Goal: Information Seeking & Learning: Understand process/instructions

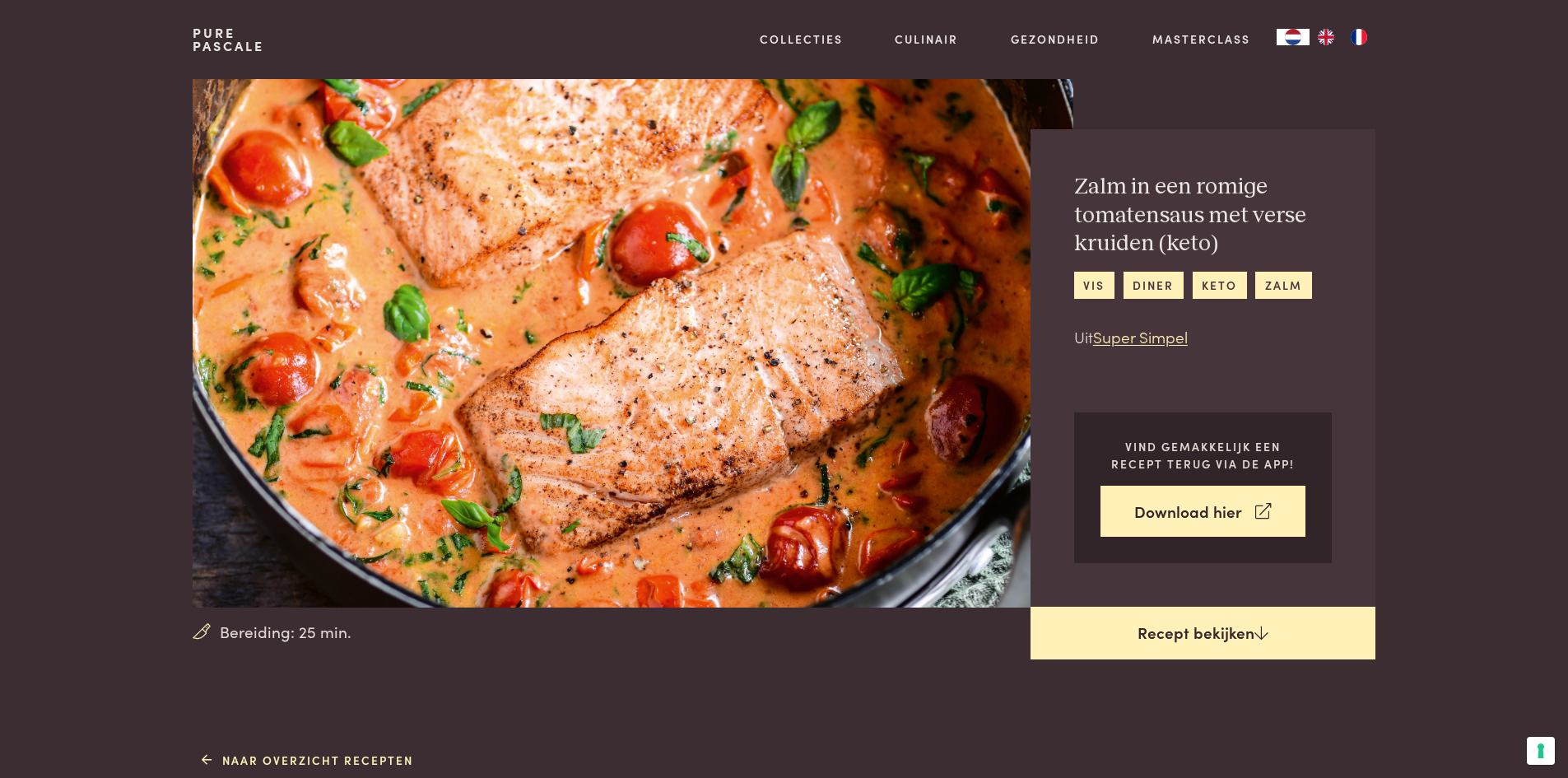
click at [1207, 632] on link "Recept bekijken" at bounding box center [1204, 632] width 345 height 53
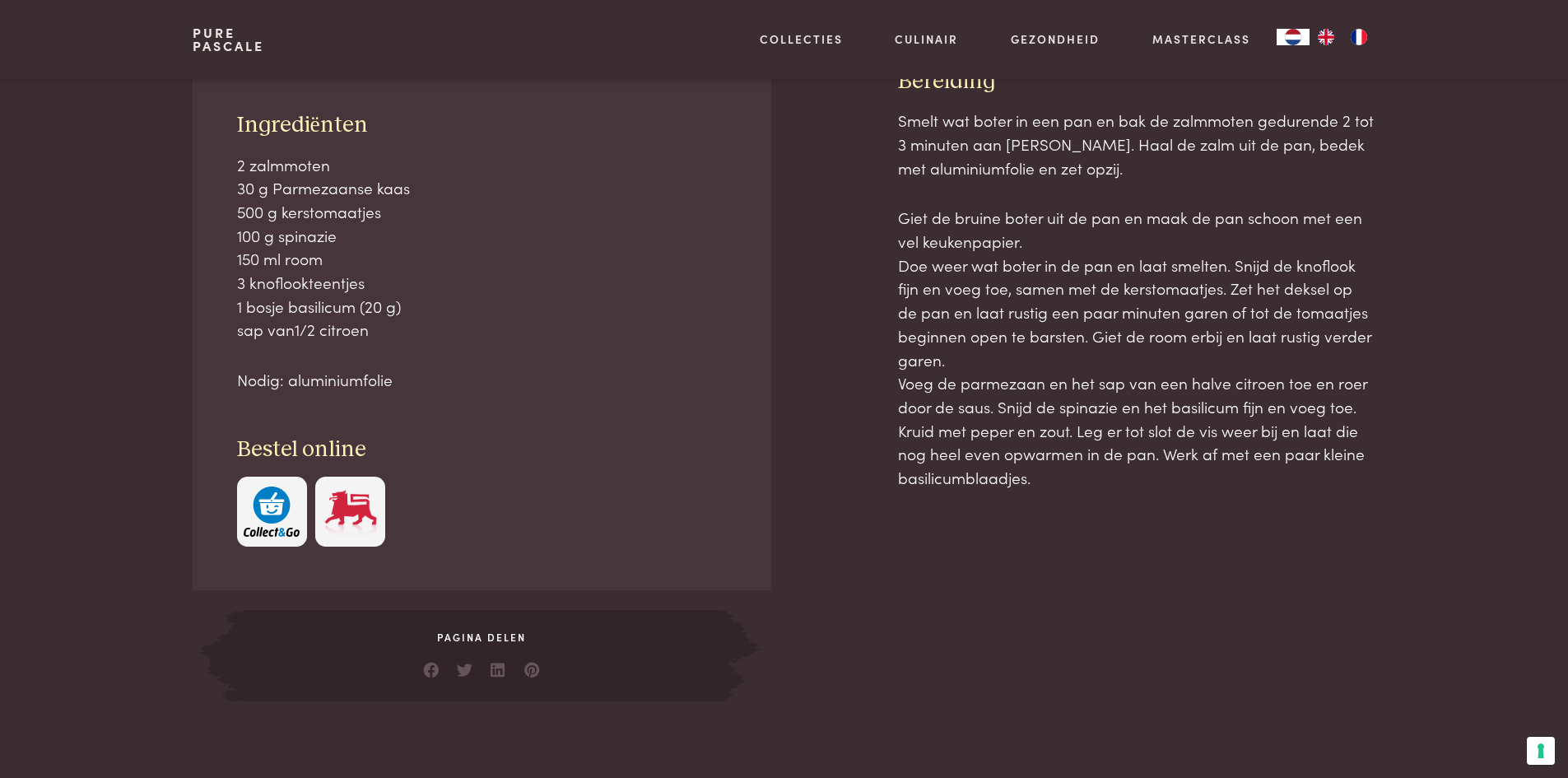
scroll to position [745, 0]
